Goal: Complete application form

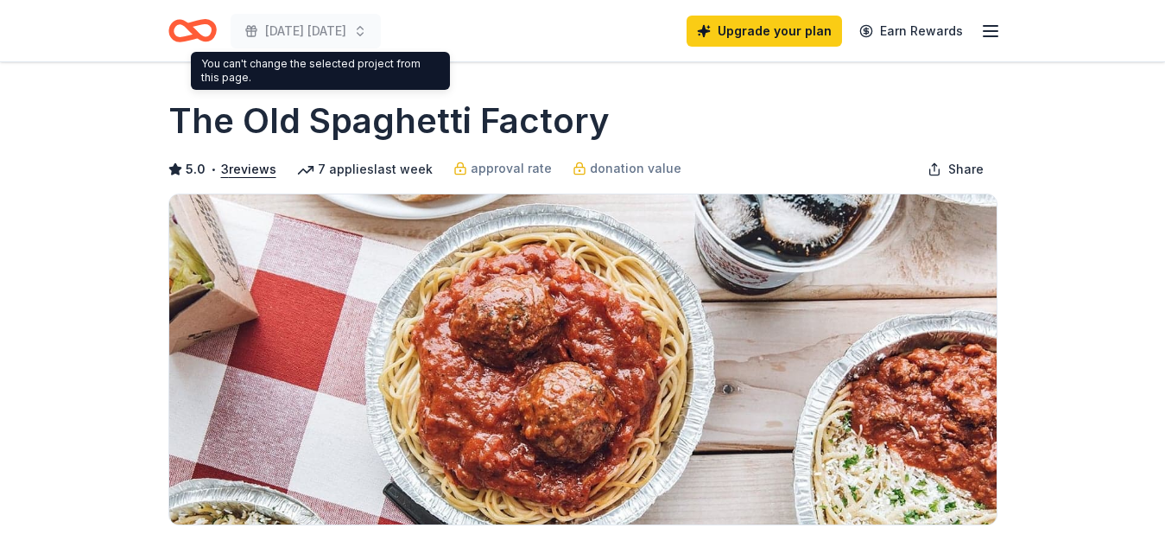
scroll to position [375, 0]
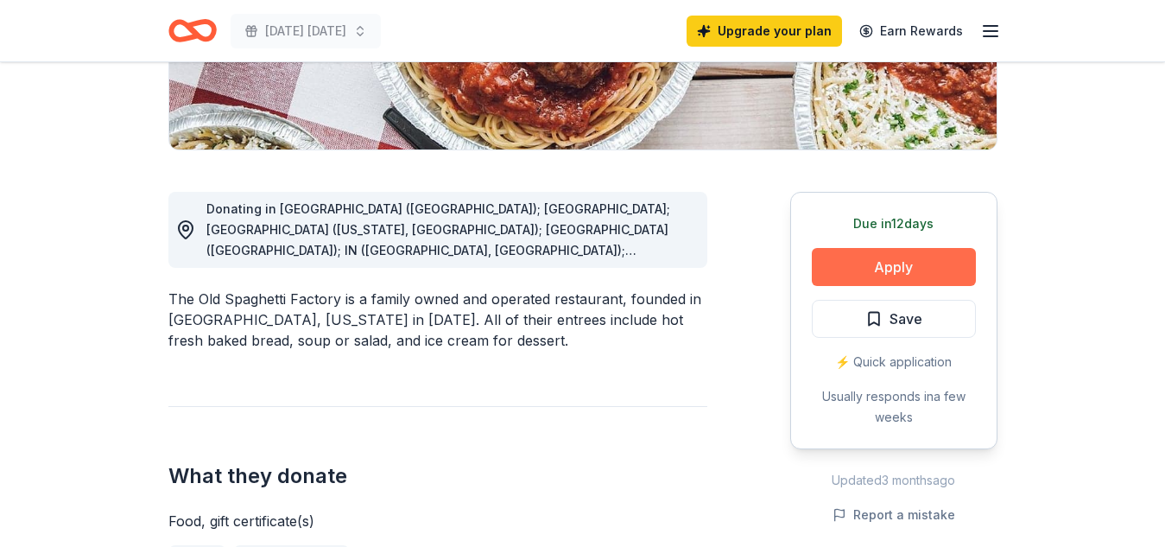
click at [883, 265] on button "Apply" at bounding box center [894, 267] width 164 height 38
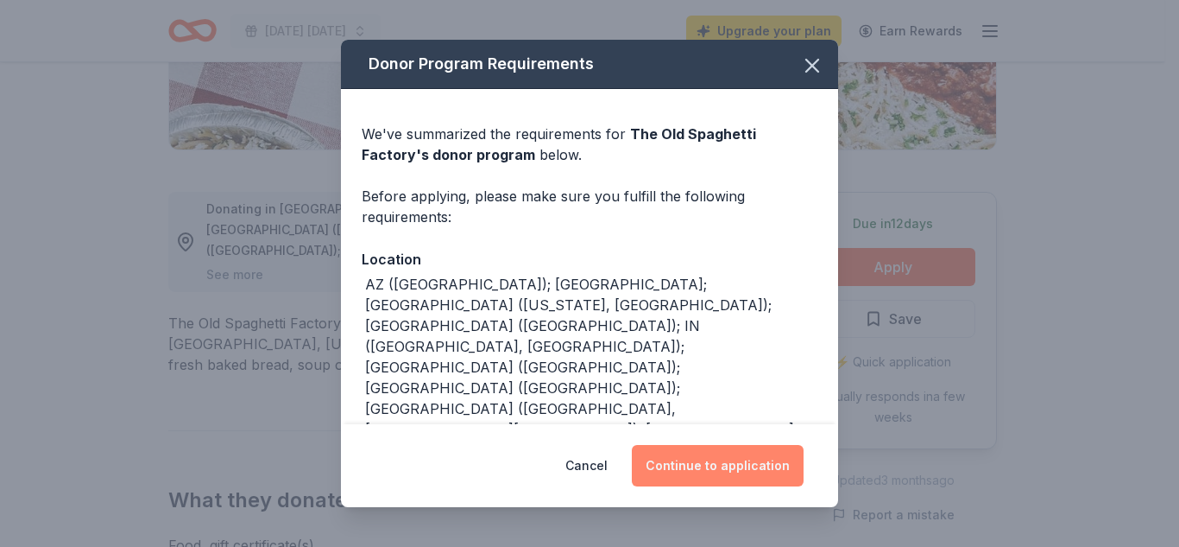
click at [721, 474] on button "Continue to application" at bounding box center [718, 465] width 172 height 41
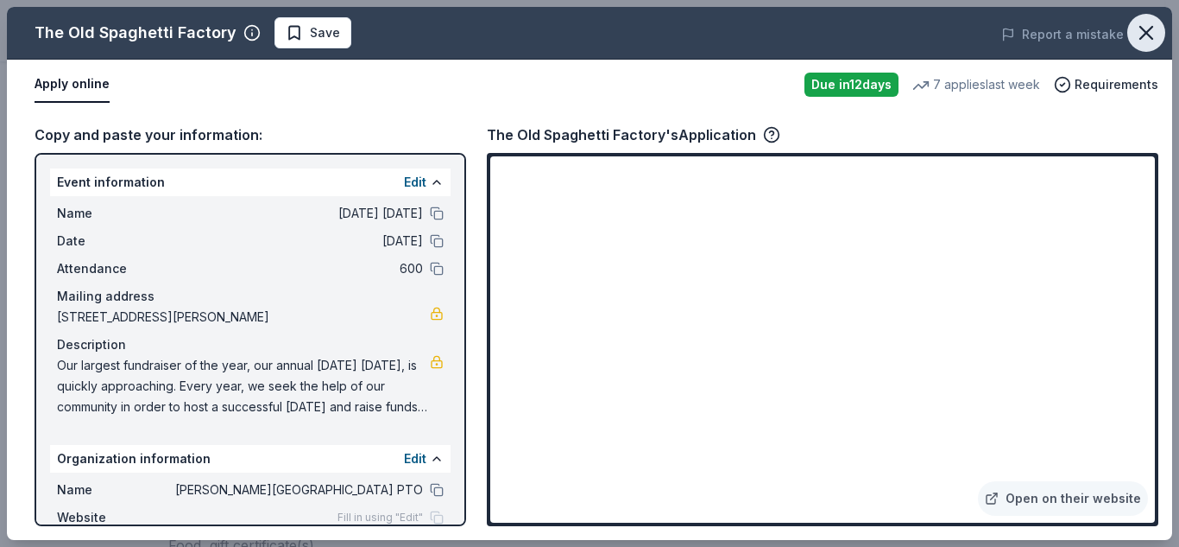
click at [1145, 35] on icon "button" at bounding box center [1147, 33] width 12 height 12
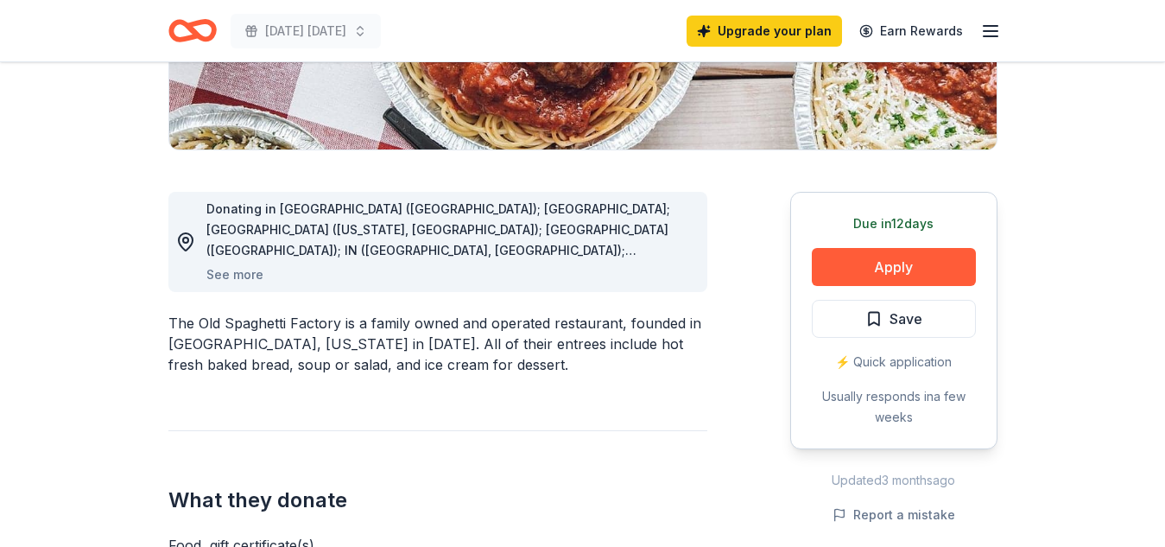
scroll to position [0, 0]
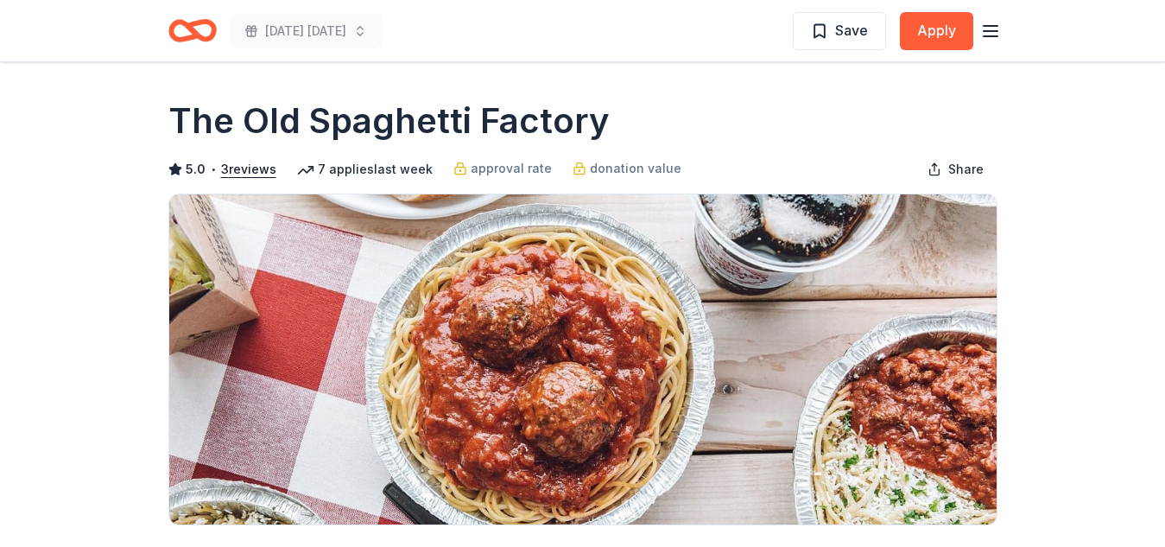
click at [186, 25] on icon "Home" at bounding box center [199, 30] width 27 height 17
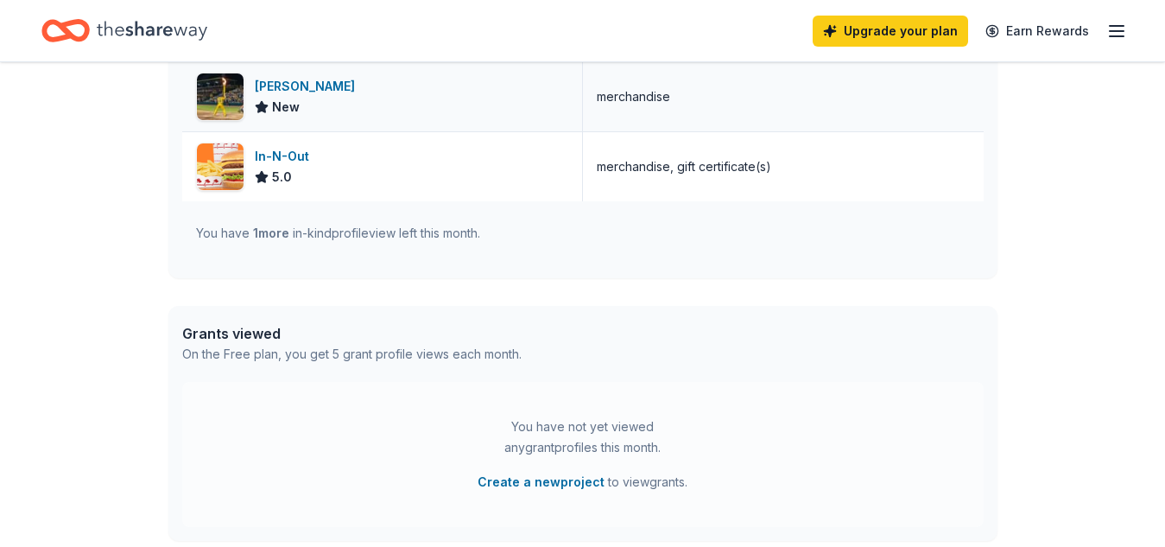
scroll to position [671, 0]
click at [266, 236] on span "1 more" at bounding box center [271, 233] width 36 height 15
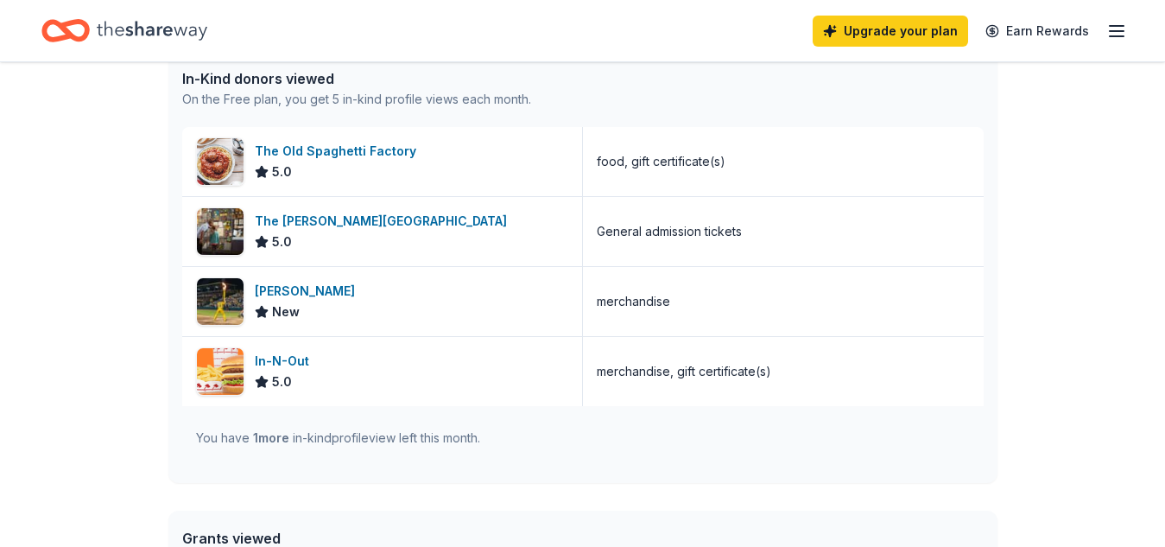
scroll to position [0, 0]
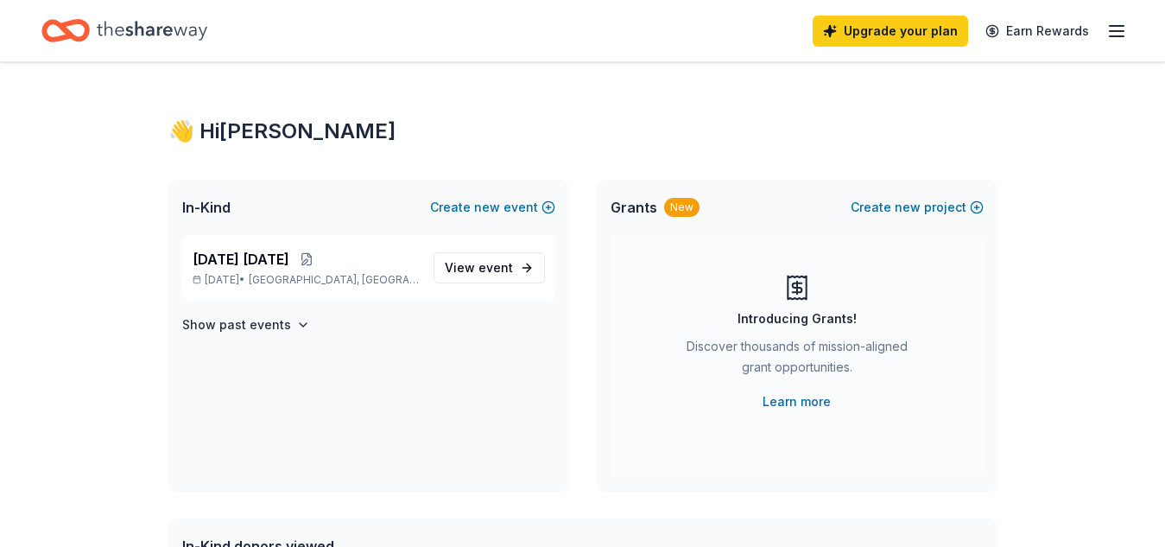
click at [1112, 36] on line "button" at bounding box center [1116, 36] width 14 height 0
click at [262, 326] on h4 "Show past events" at bounding box center [236, 324] width 109 height 21
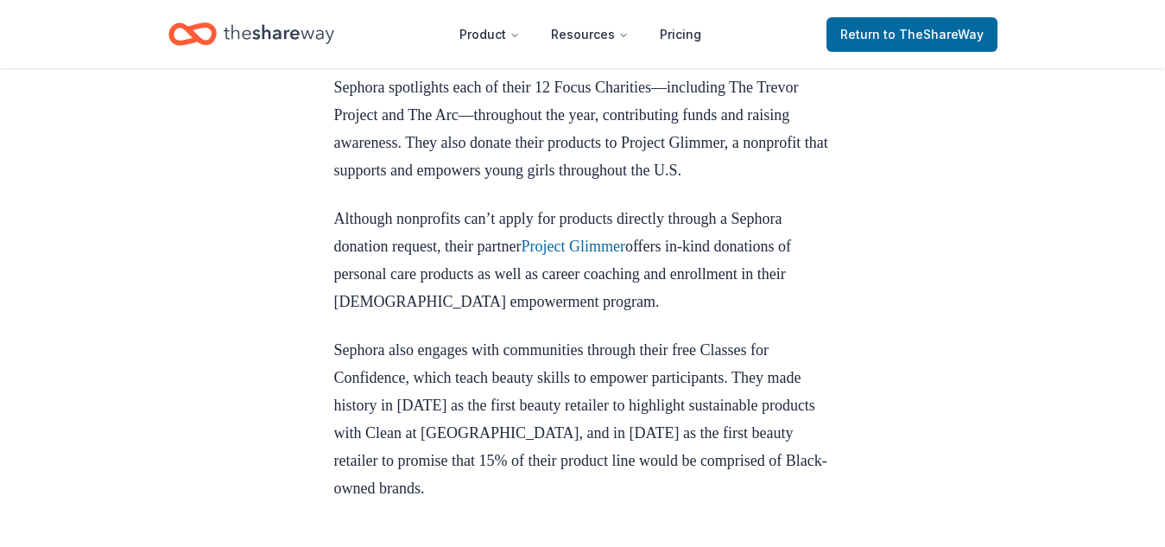
scroll to position [749, 0]
